Goal: Task Accomplishment & Management: Manage account settings

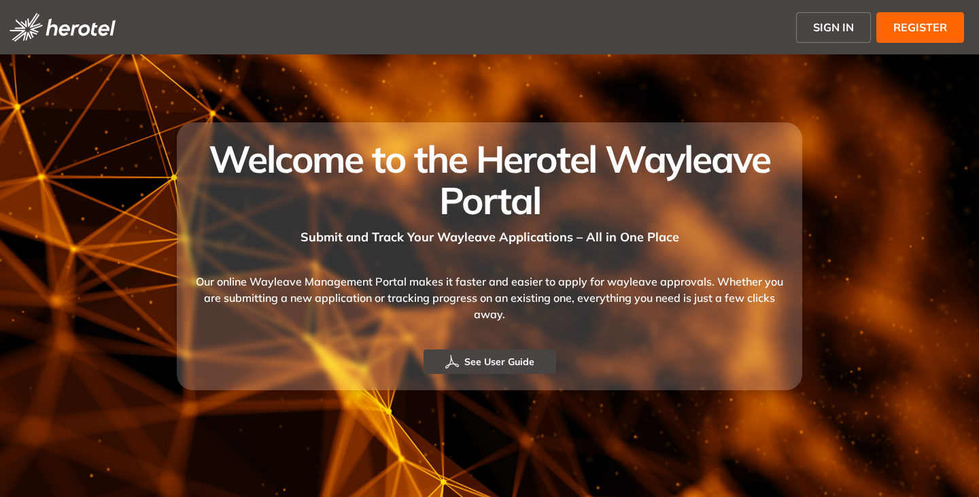
click at [819, 24] on span "SIGN IN" at bounding box center [833, 27] width 41 height 16
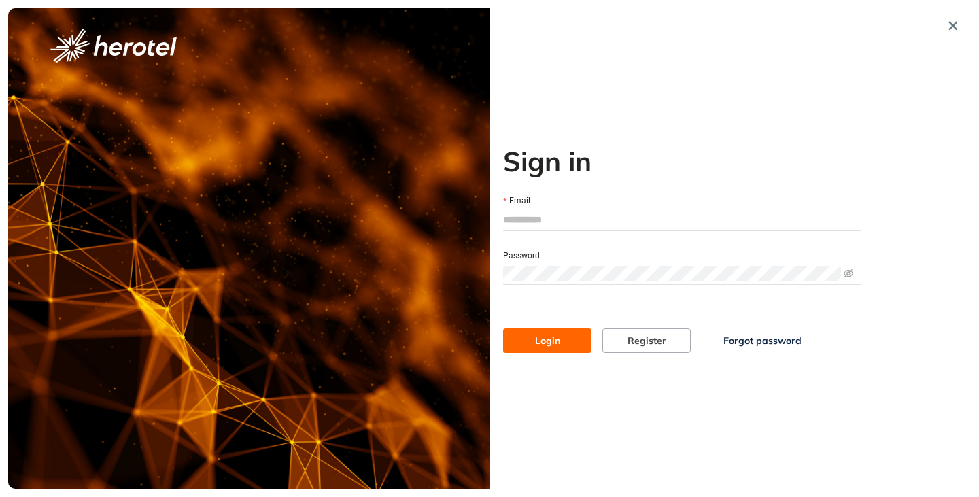
click at [532, 216] on input "Email" at bounding box center [682, 219] width 358 height 20
type input "**********"
click at [503, 328] on button "Login" at bounding box center [547, 340] width 88 height 24
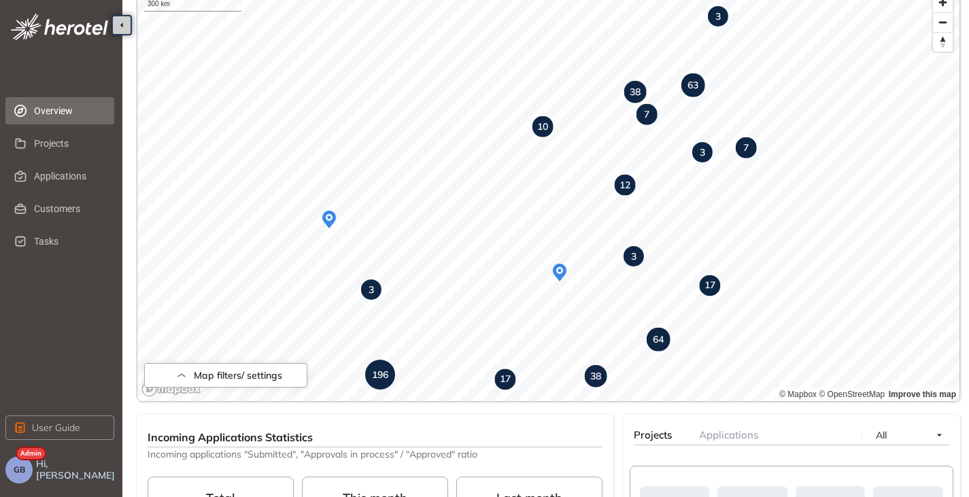
scroll to position [136, 0]
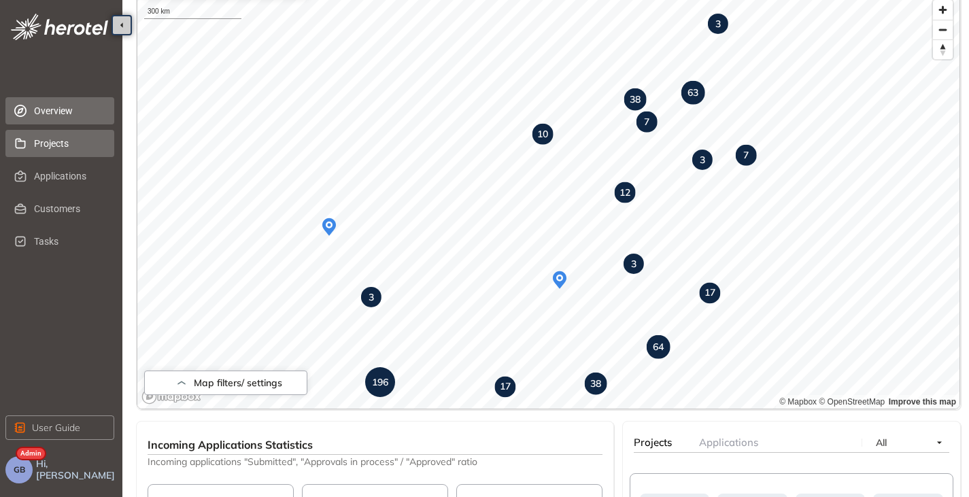
click at [56, 153] on span "Projects" at bounding box center [68, 143] width 69 height 27
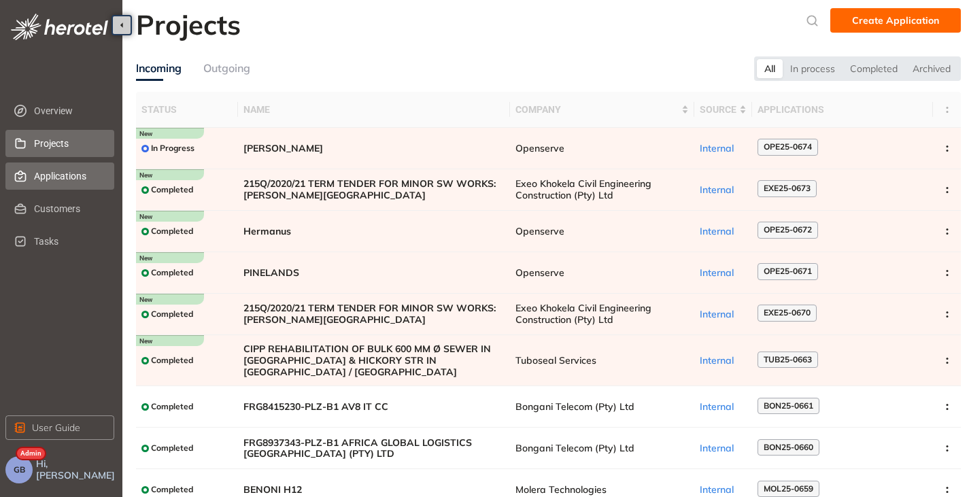
click at [54, 180] on span "Applications" at bounding box center [68, 175] width 69 height 27
